Goal: Information Seeking & Learning: Learn about a topic

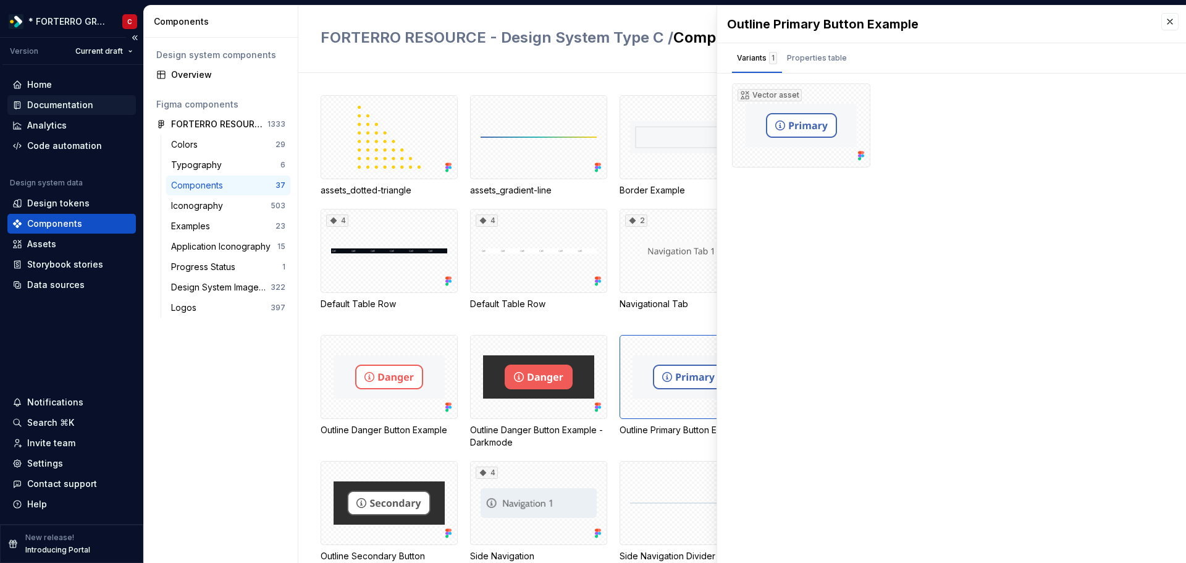
click at [57, 96] on div "Documentation" at bounding box center [71, 105] width 128 height 20
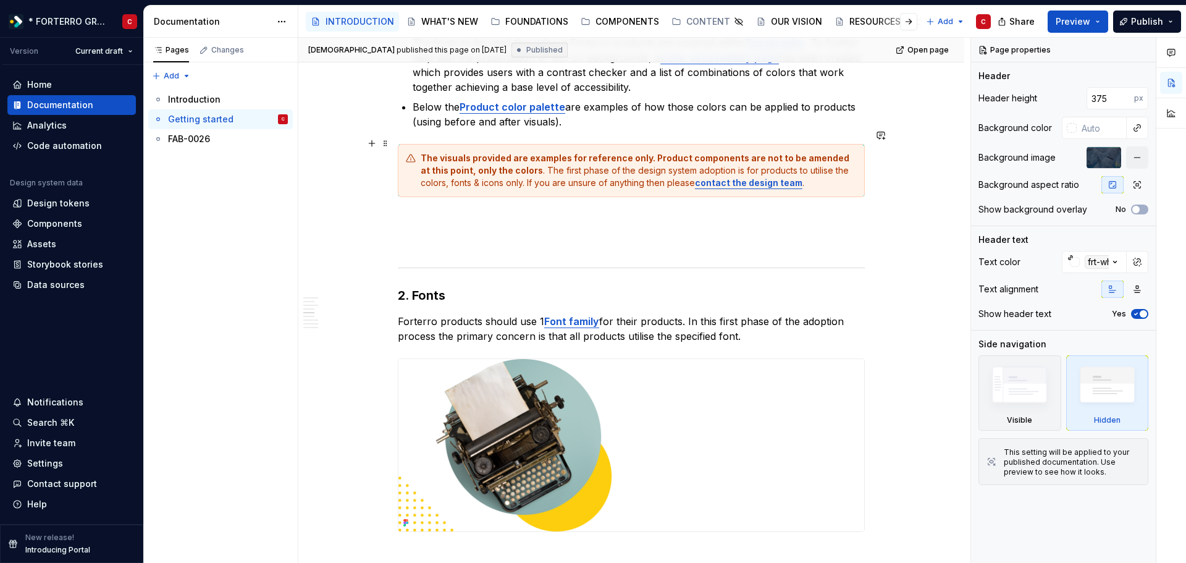
scroll to position [1235, 0]
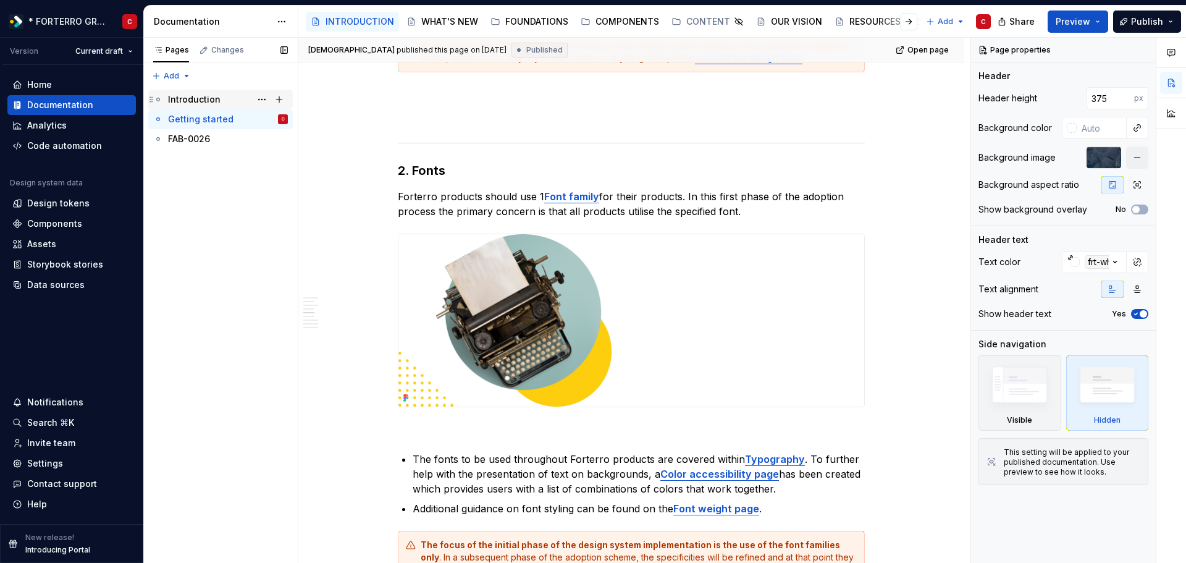
click at [196, 94] on div "Introduction" at bounding box center [194, 99] width 52 height 12
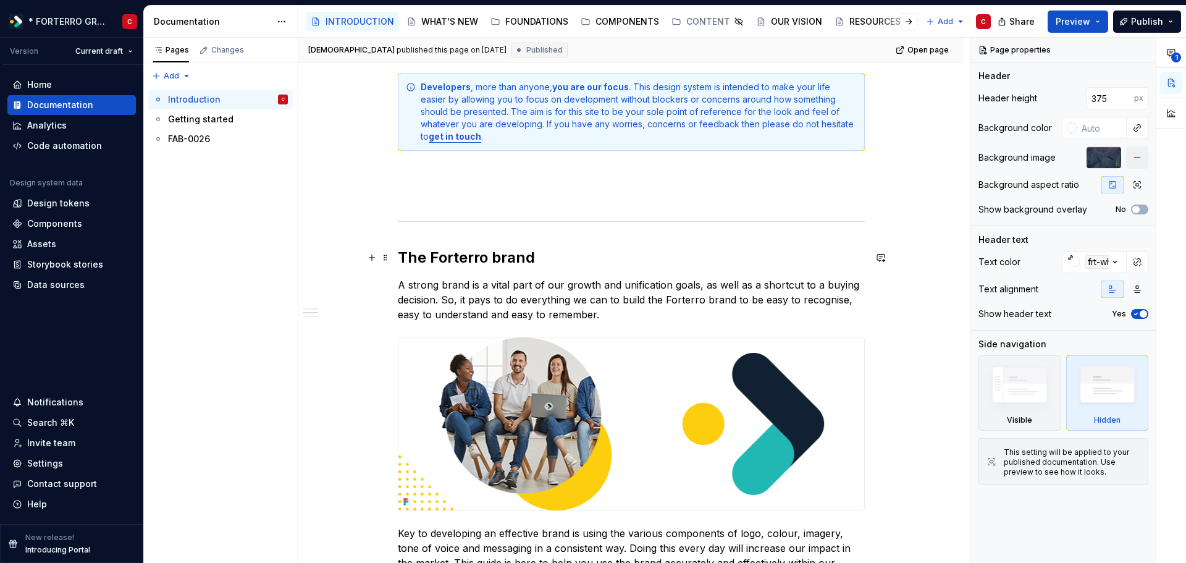
scroll to position [741, 0]
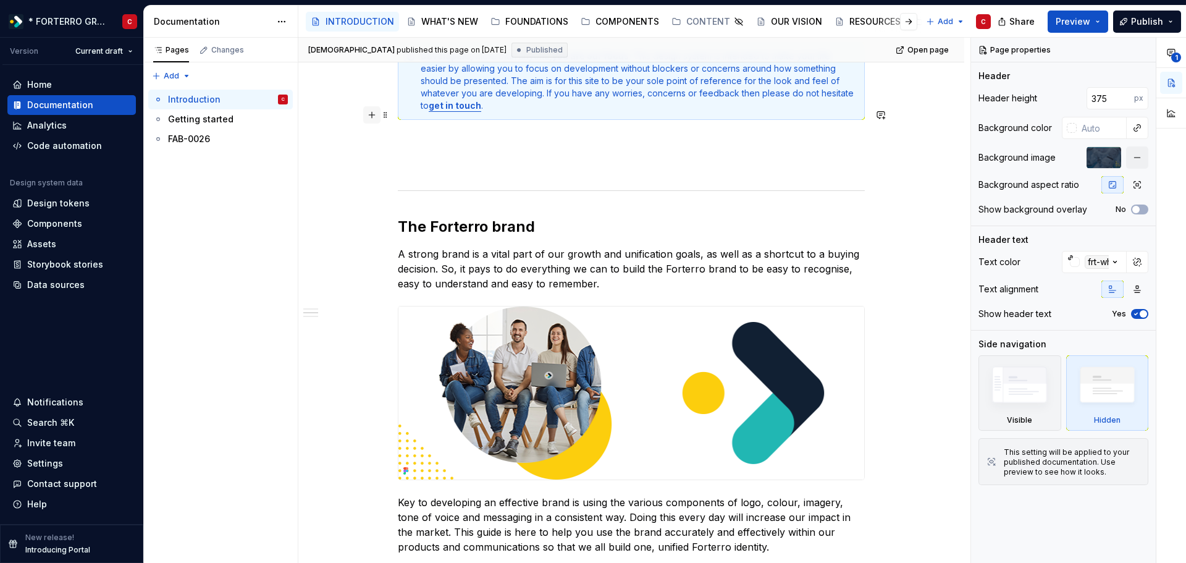
click at [369, 120] on button "button" at bounding box center [371, 114] width 17 height 17
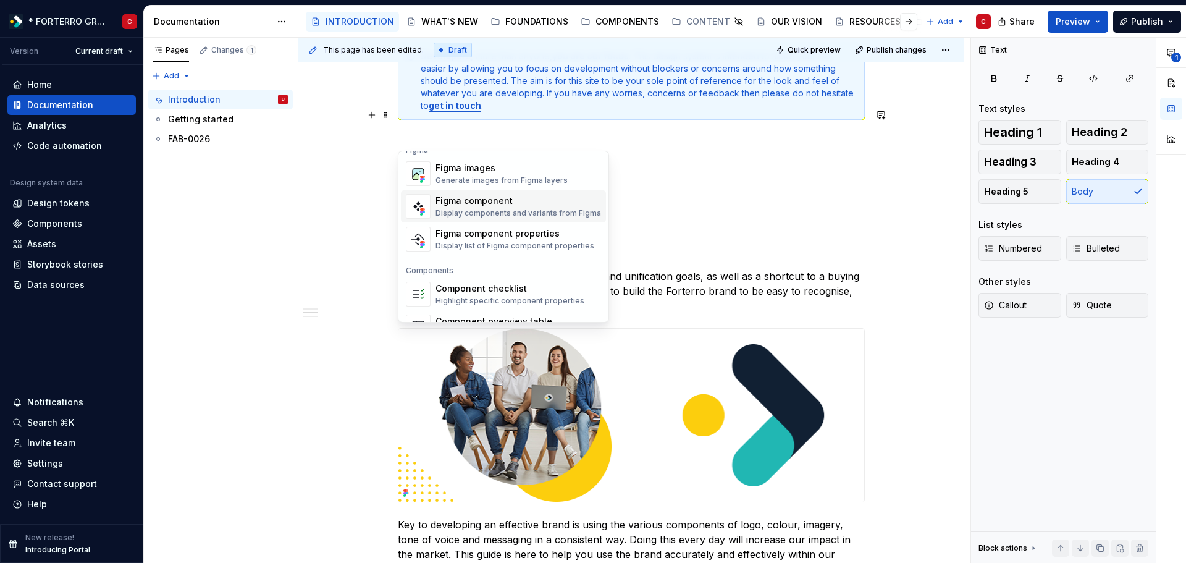
scroll to position [1230, 0]
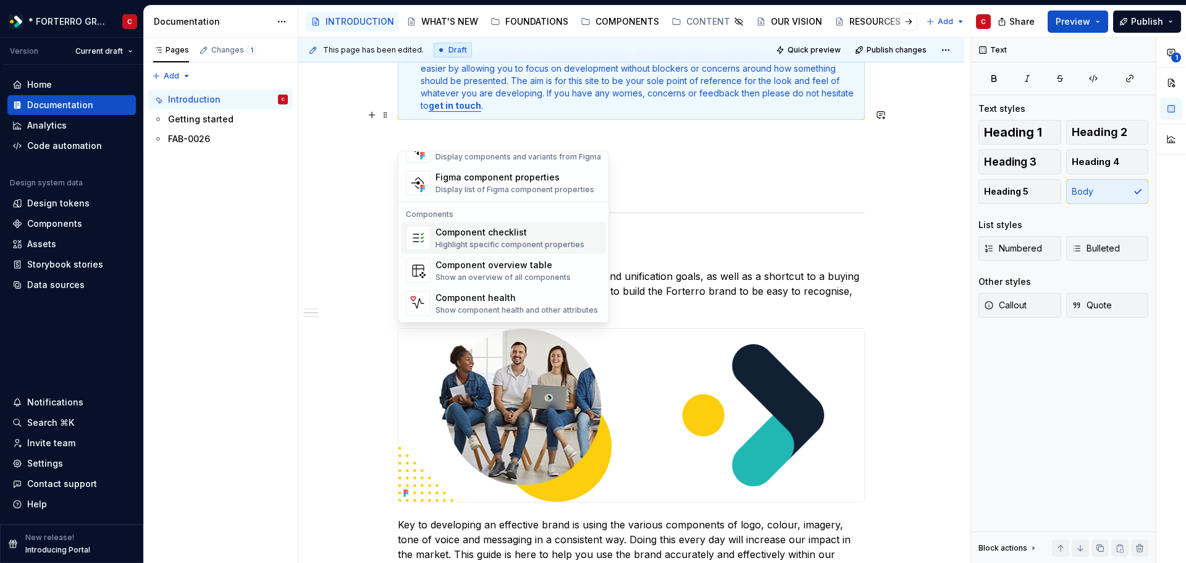
click at [299, 216] on div "**********" at bounding box center [631, 460] width 666 height 1754
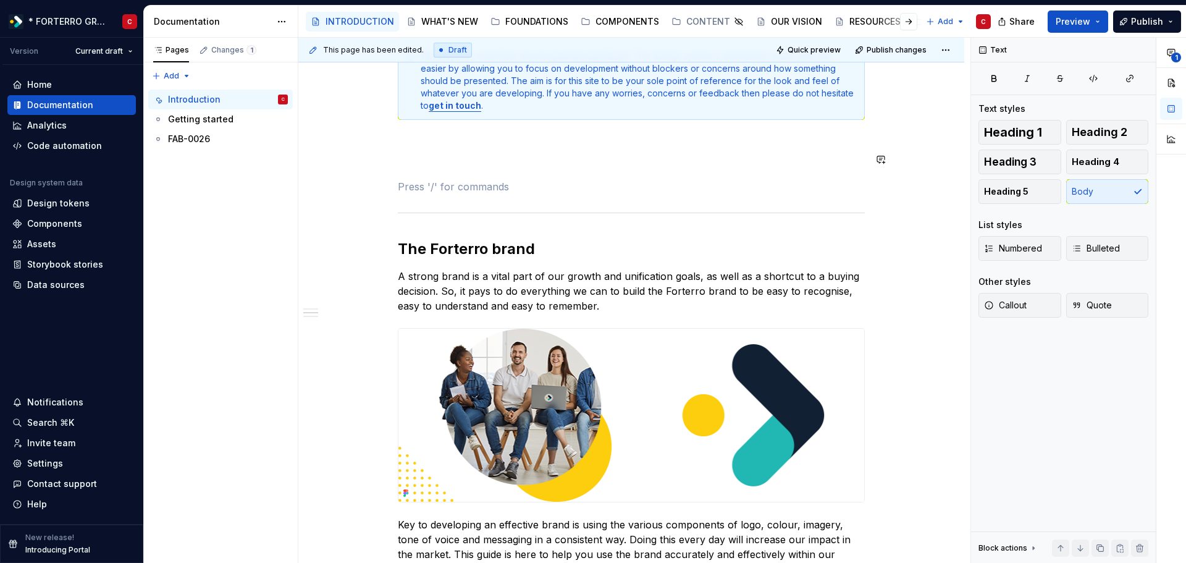
click at [512, 146] on div "**********" at bounding box center [631, 383] width 467 height 1541
click at [388, 135] on span at bounding box center [385, 136] width 10 height 17
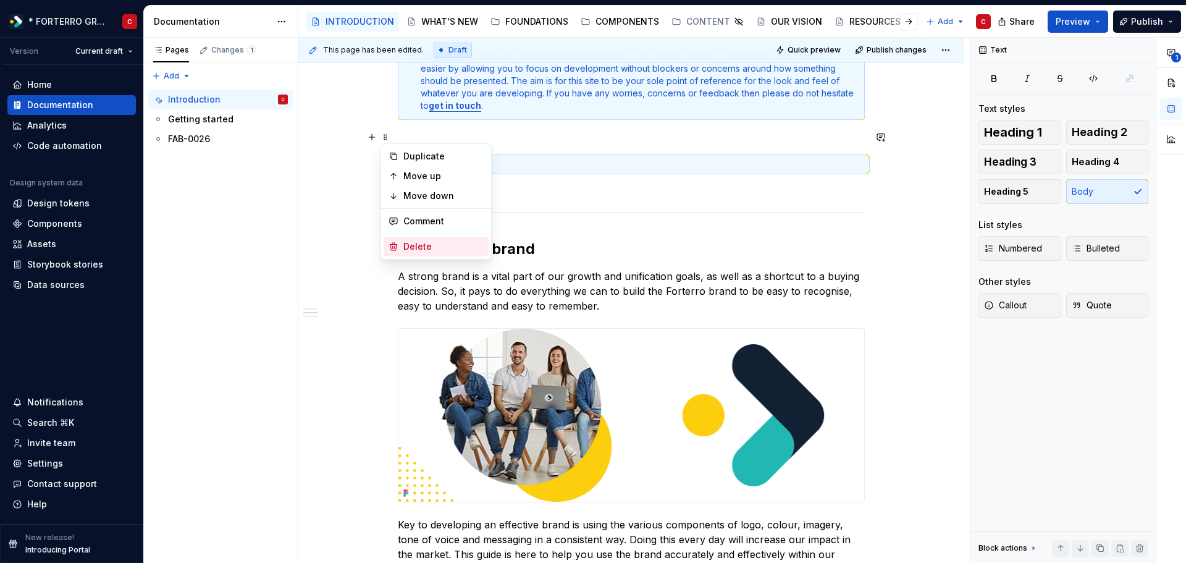
click at [426, 245] on div "Delete" at bounding box center [443, 246] width 80 height 12
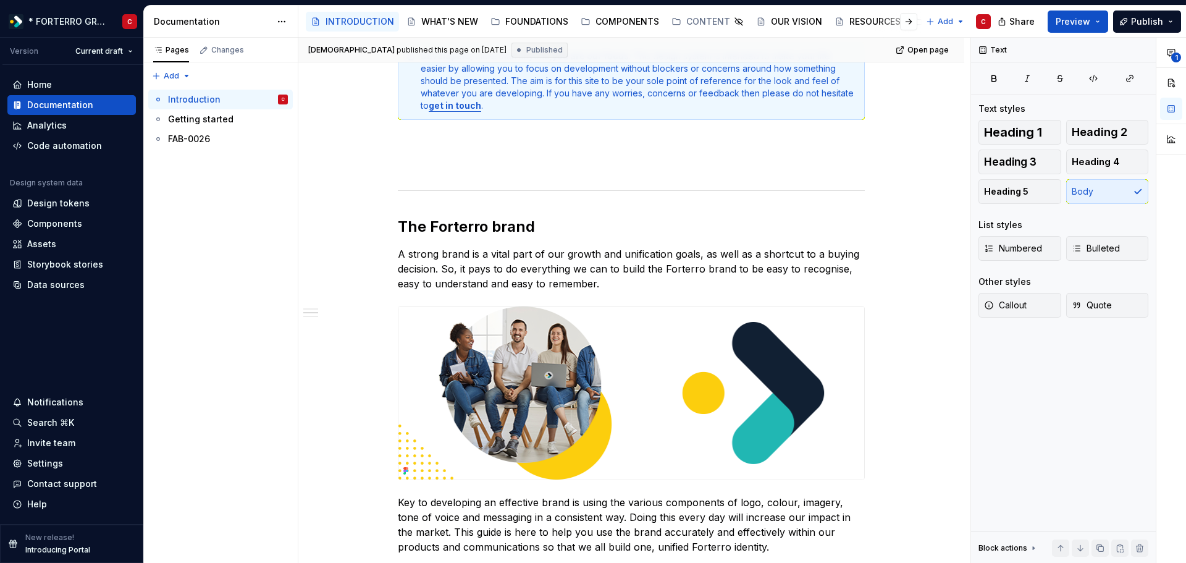
type textarea "*"
